Goal: Information Seeking & Learning: Learn about a topic

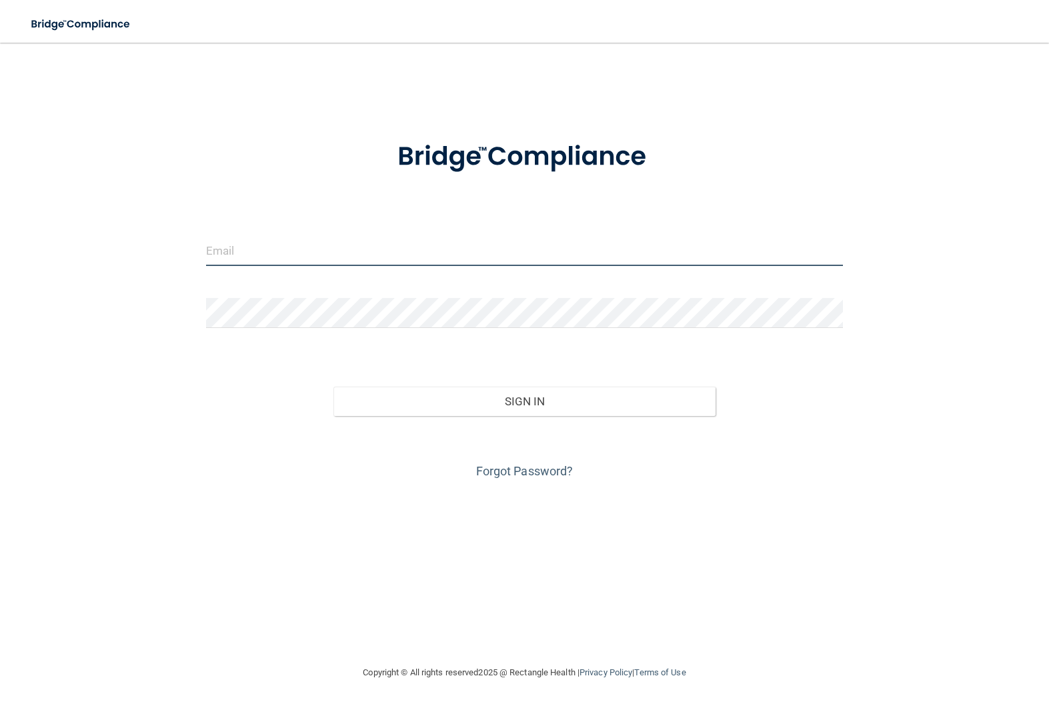
click at [367, 257] on input "email" at bounding box center [524, 251] width 637 height 30
type input "[EMAIL_ADDRESS][DOMAIN_NAME]"
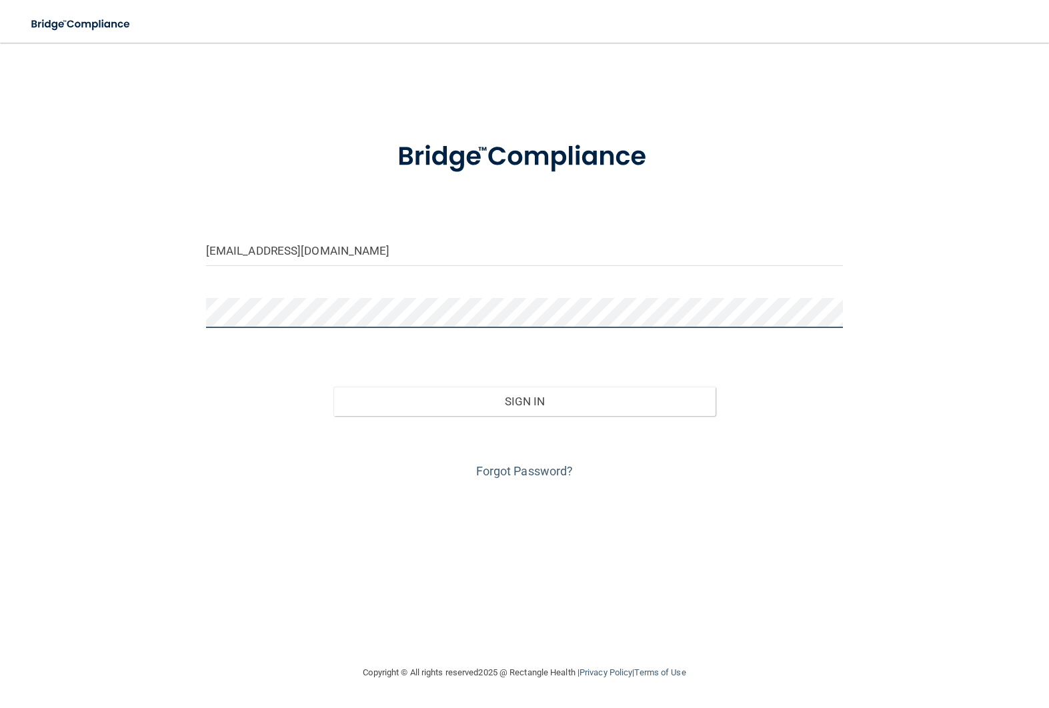
click at [333, 387] on button "Sign In" at bounding box center [524, 401] width 382 height 29
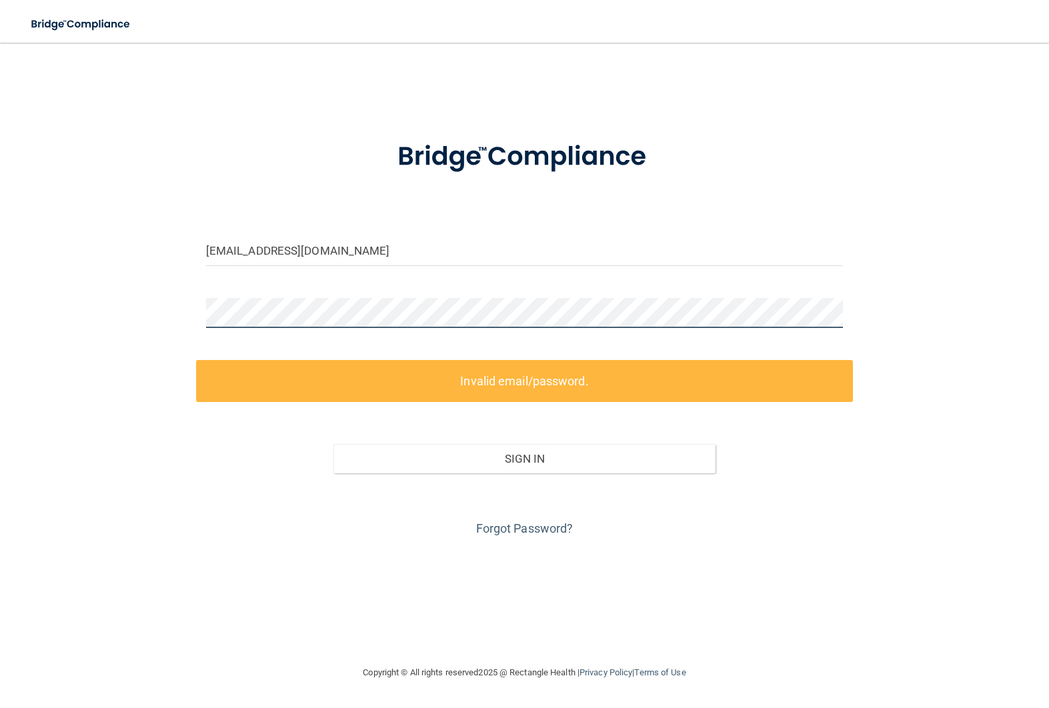
click at [202, 296] on div "alozano4571@gmail.com Invalid email/password. You don't have permission to acce…" at bounding box center [524, 353] width 995 height 595
click at [527, 527] on link "Forgot Password?" at bounding box center [524, 528] width 97 height 14
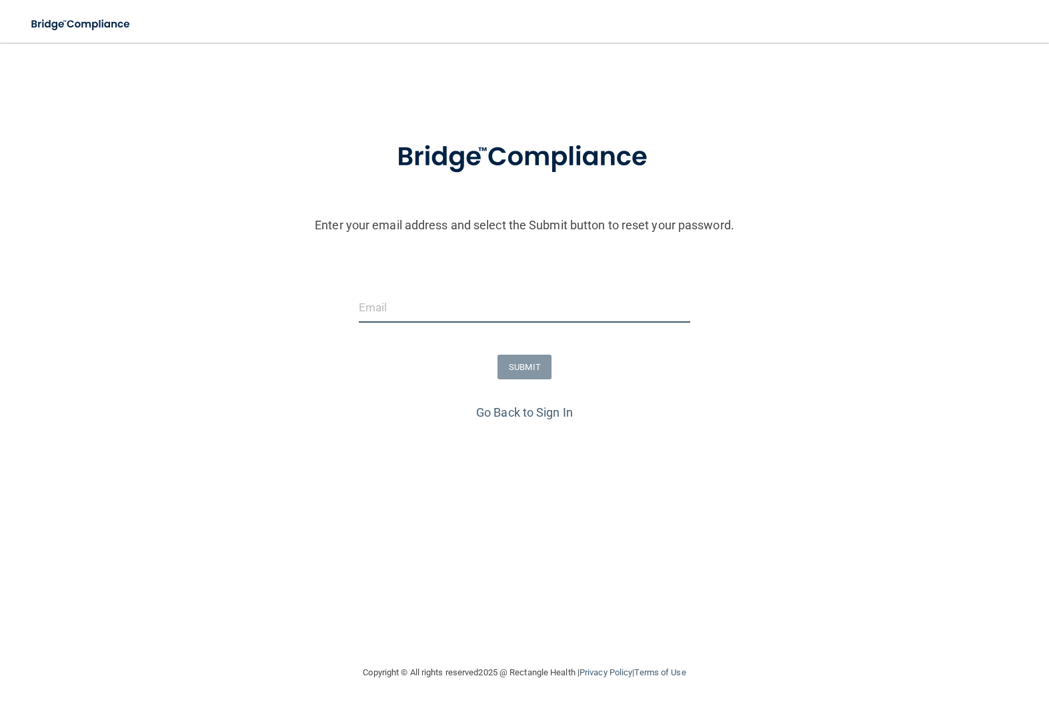
click at [626, 312] on input "email" at bounding box center [525, 308] width 332 height 30
type input "[EMAIL_ADDRESS][DOMAIN_NAME]"
drag, startPoint x: 561, startPoint y: 379, endPoint x: 507, endPoint y: 375, distance: 53.5
click at [561, 379] on form "Enter your email address and select the Submit button to reset your password. a…" at bounding box center [524, 262] width 1035 height 279
click at [507, 375] on button "SUBMIT" at bounding box center [524, 367] width 54 height 25
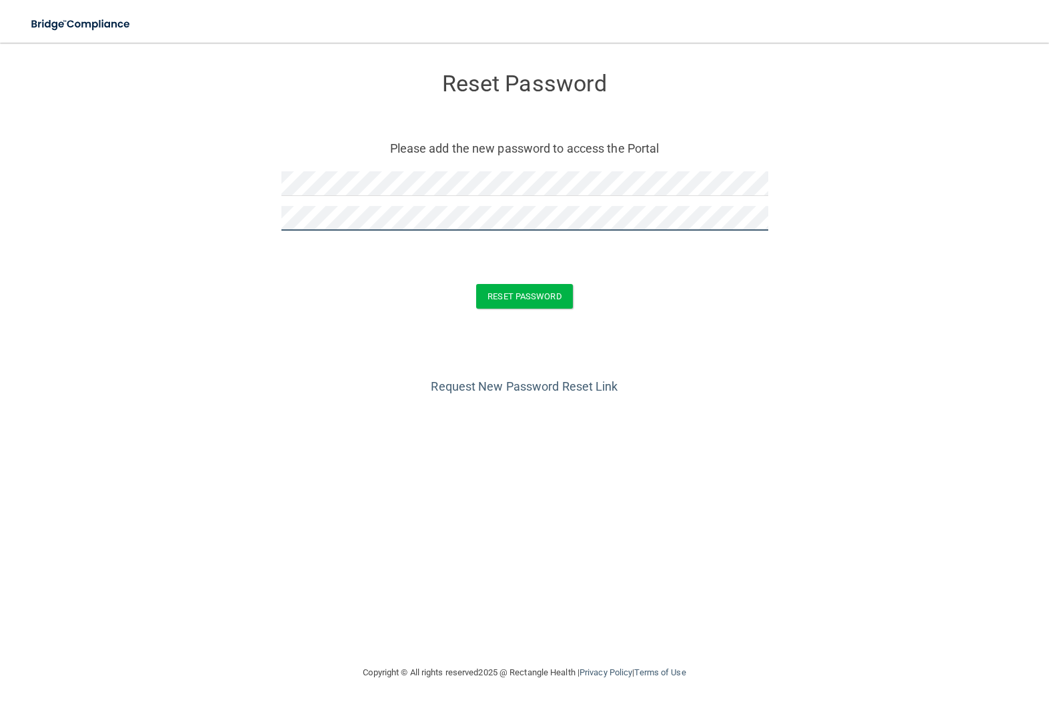
click at [476, 284] on button "Reset Password" at bounding box center [524, 296] width 96 height 25
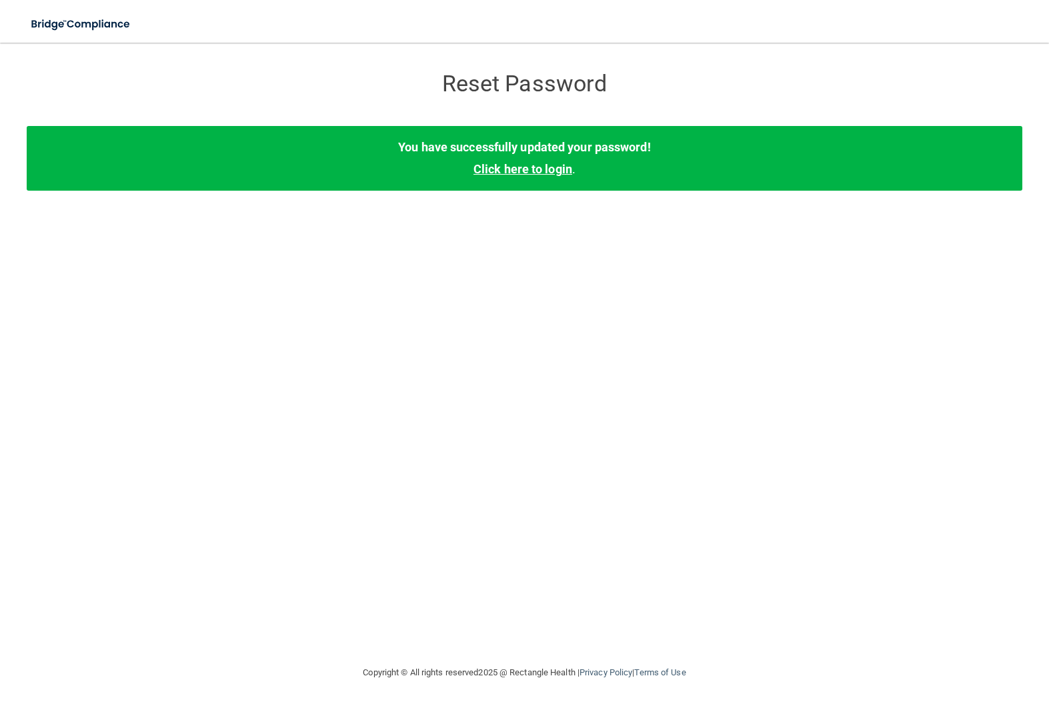
click at [533, 172] on link "Click here to login" at bounding box center [522, 169] width 99 height 14
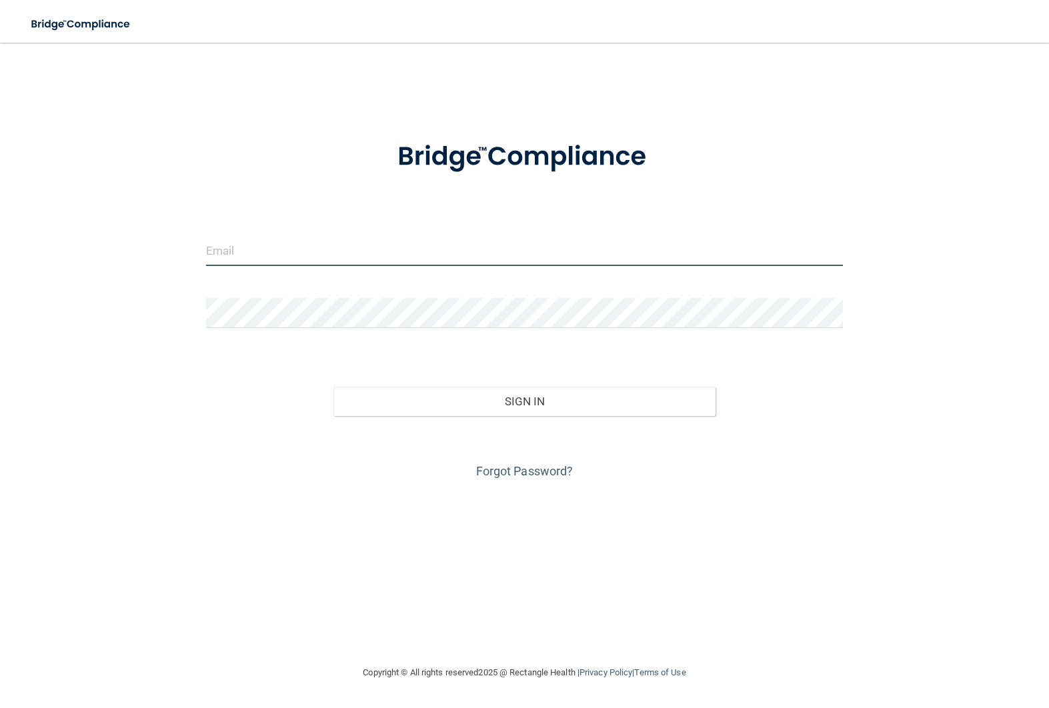
click at [522, 249] on input "email" at bounding box center [524, 251] width 637 height 30
type input "[EMAIL_ADDRESS][DOMAIN_NAME]"
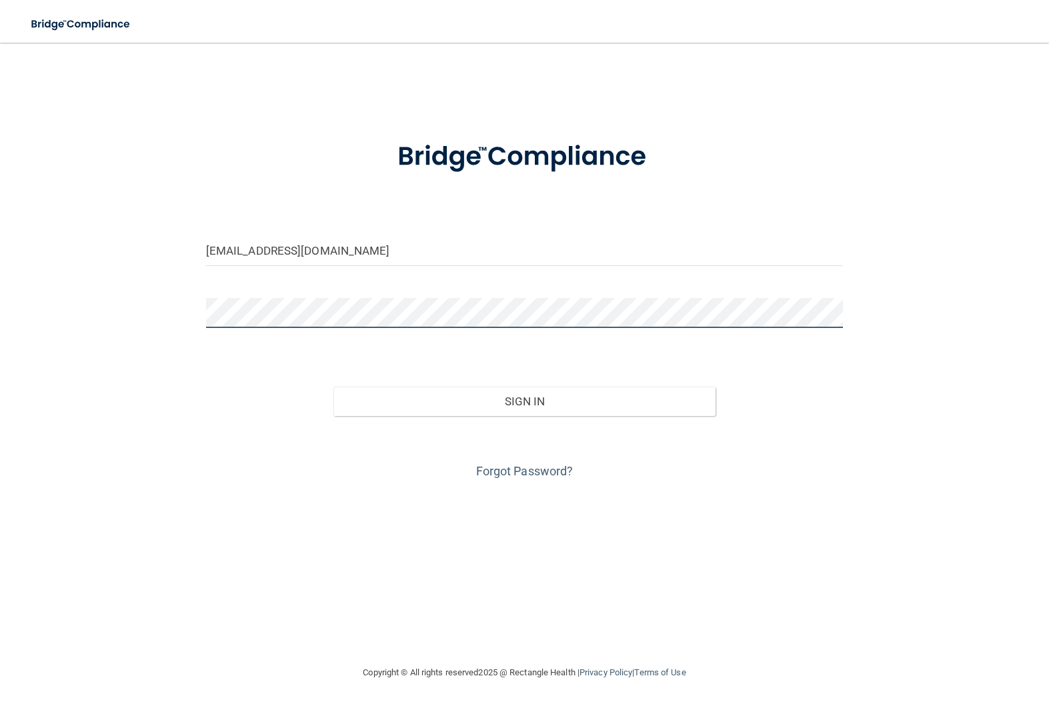
click at [333, 387] on button "Sign In" at bounding box center [524, 401] width 382 height 29
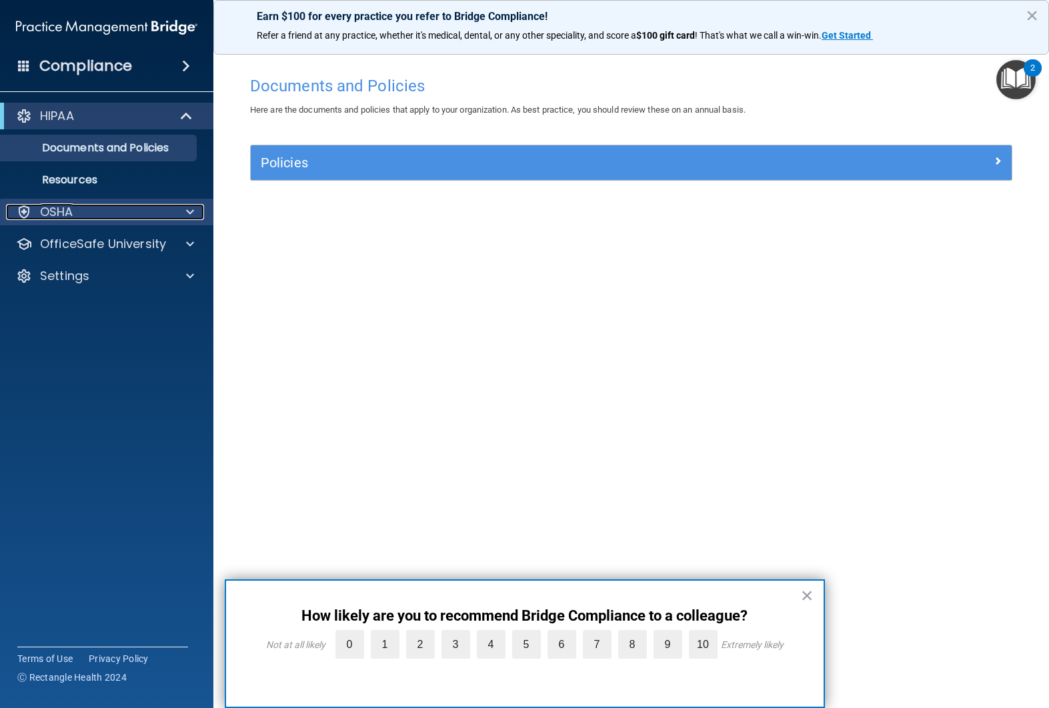
click at [187, 213] on span at bounding box center [190, 212] width 8 height 16
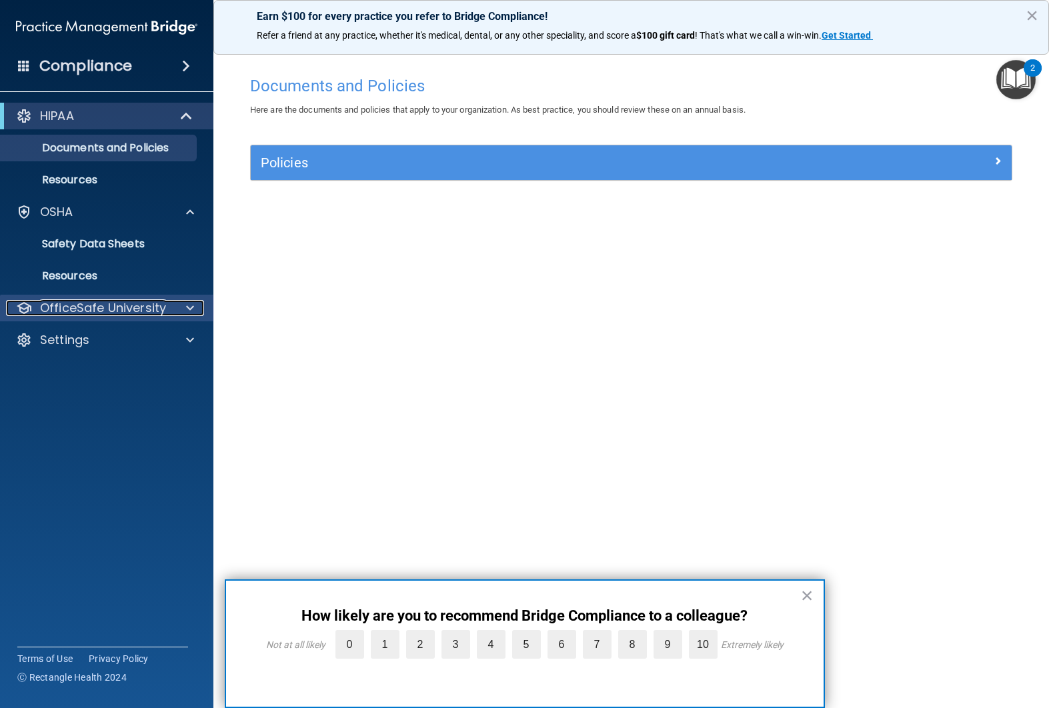
click at [195, 313] on div at bounding box center [187, 308] width 33 height 16
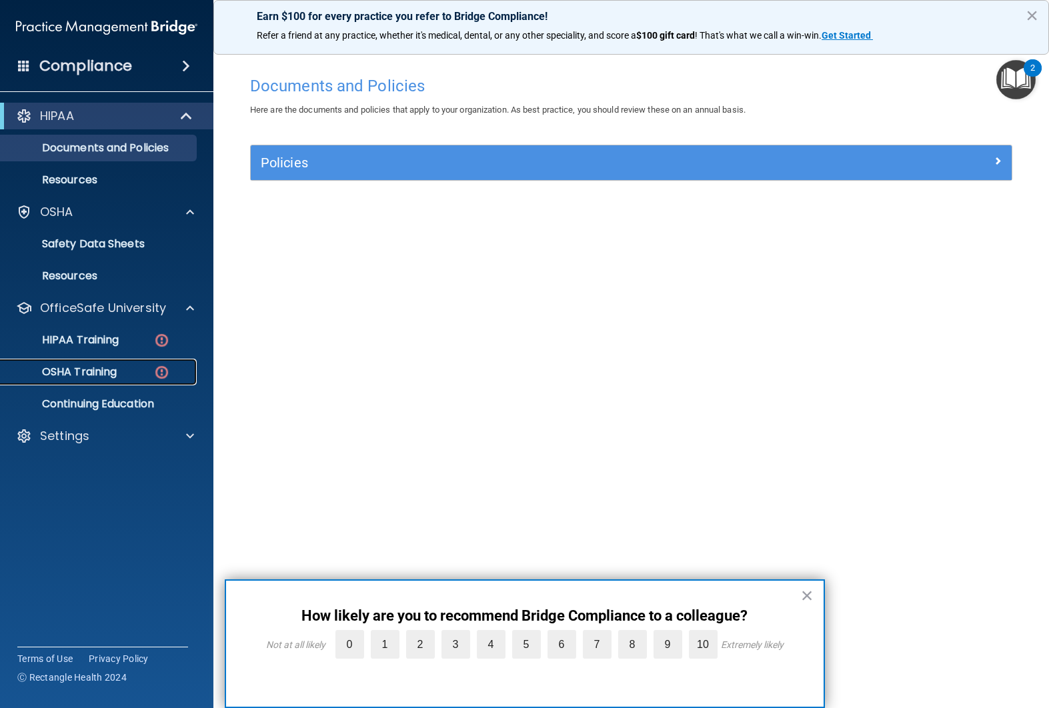
click at [151, 366] on div "OSHA Training" at bounding box center [100, 371] width 182 height 13
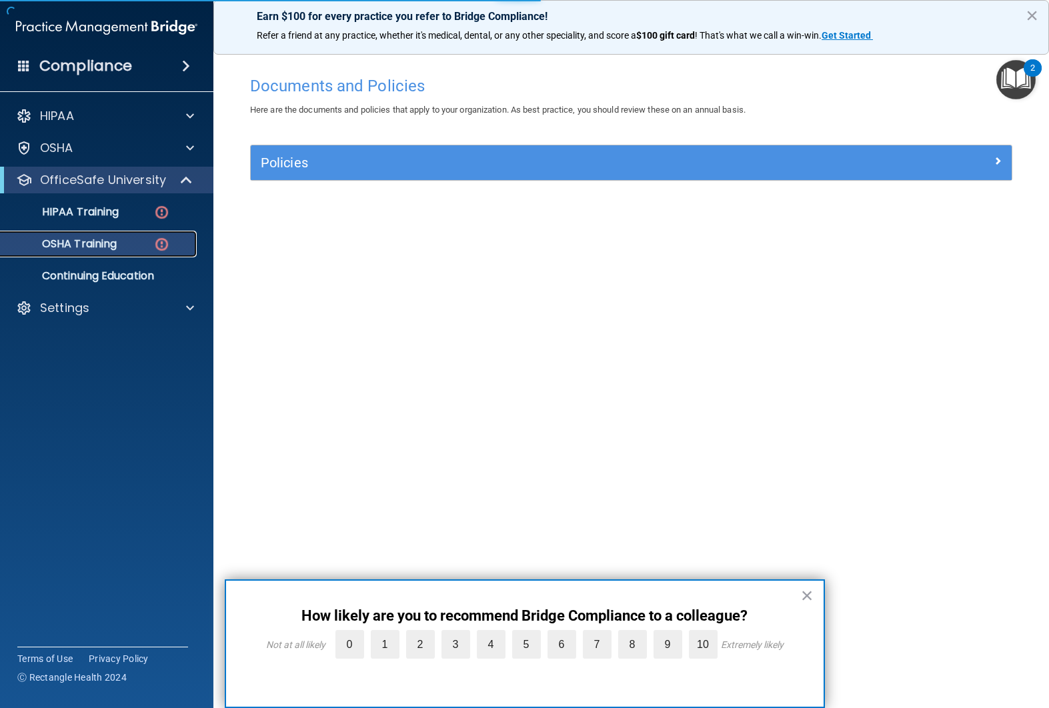
click at [161, 246] on img at bounding box center [161, 244] width 17 height 17
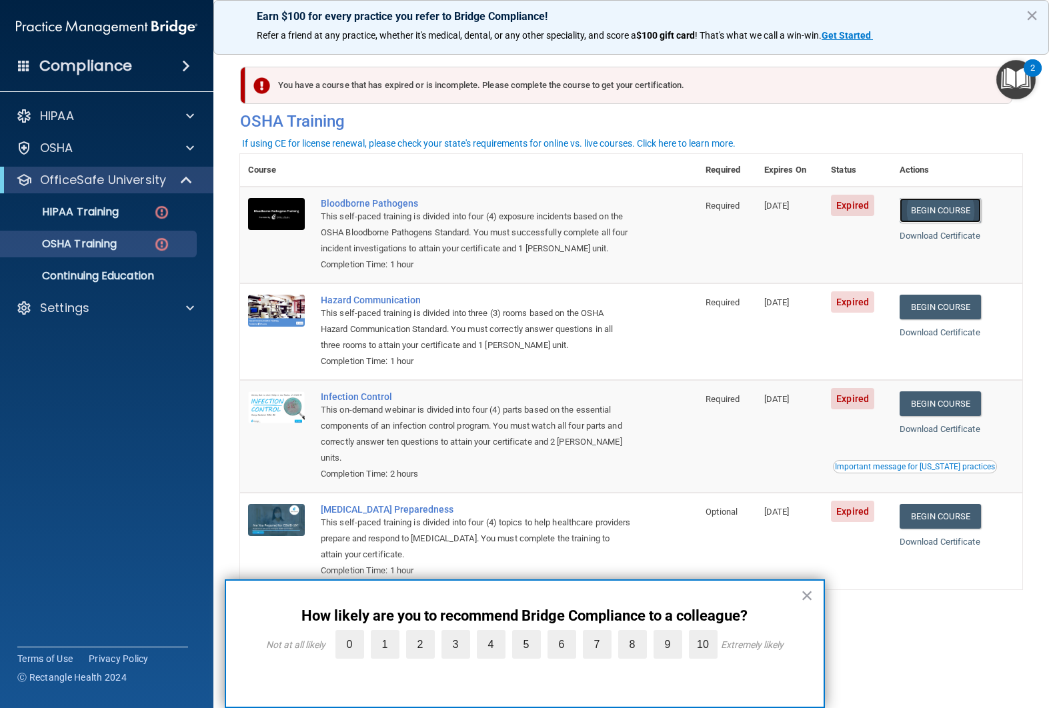
click at [967, 217] on link "Begin Course" at bounding box center [939, 210] width 81 height 25
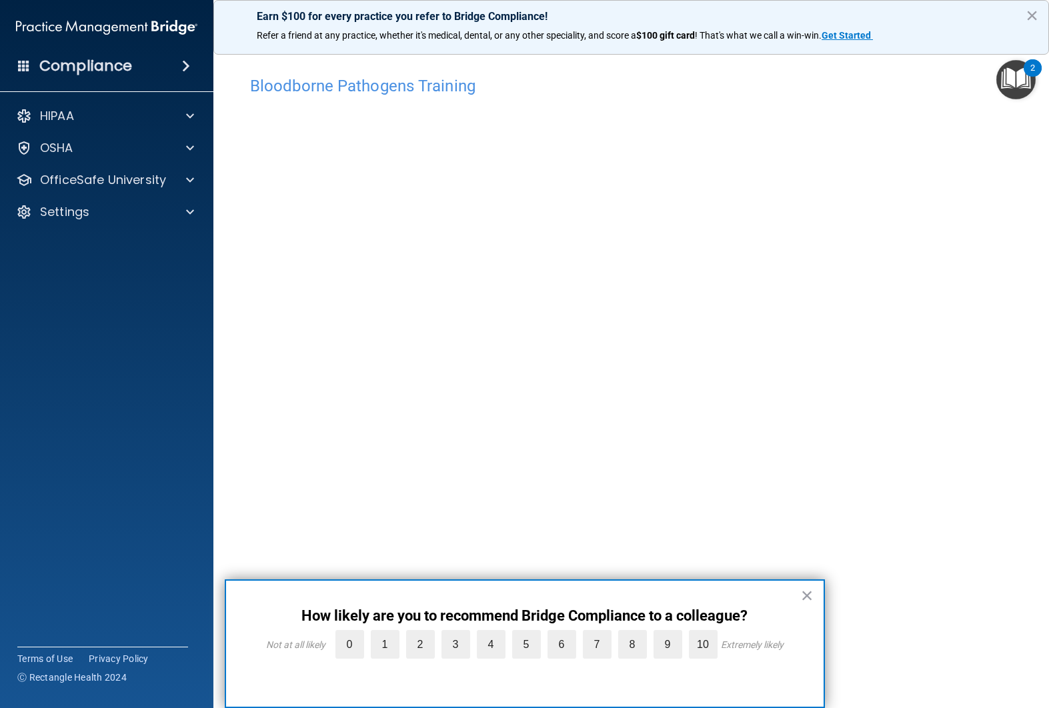
click at [808, 596] on button "×" at bounding box center [807, 595] width 13 height 21
